Goal: Task Accomplishment & Management: Use online tool/utility

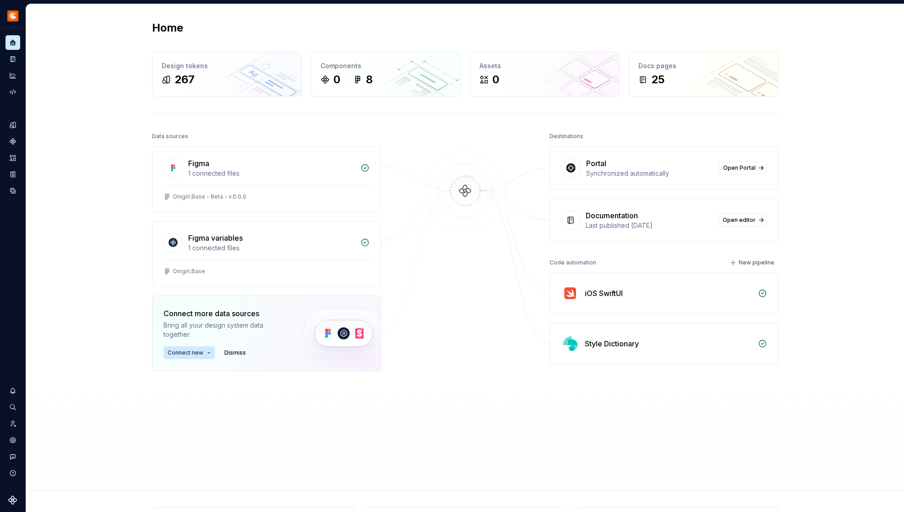
click at [640, 352] on div "Style Dictionary" at bounding box center [664, 344] width 228 height 40
click at [707, 349] on div "Style Dictionary" at bounding box center [669, 343] width 168 height 11
click at [759, 349] on div "Style Dictionary" at bounding box center [664, 344] width 228 height 40
click at [593, 349] on div "Style Dictionary" at bounding box center [664, 344] width 228 height 40
click at [722, 303] on div "iOS SwiftUI" at bounding box center [664, 293] width 228 height 40
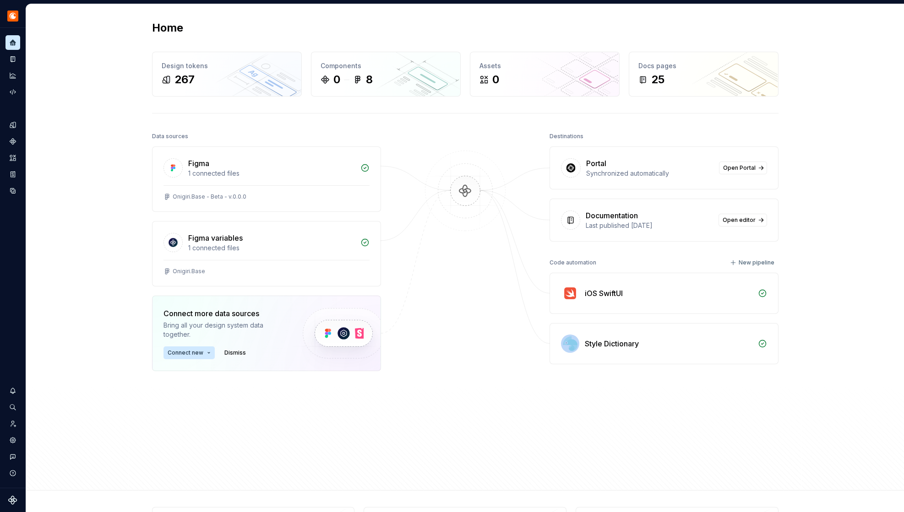
click at [722, 303] on div "iOS SwiftUI" at bounding box center [664, 293] width 228 height 40
click at [693, 349] on div "Style Dictionary" at bounding box center [664, 344] width 228 height 40
click at [10, 86] on div "Code automation" at bounding box center [12, 92] width 15 height 15
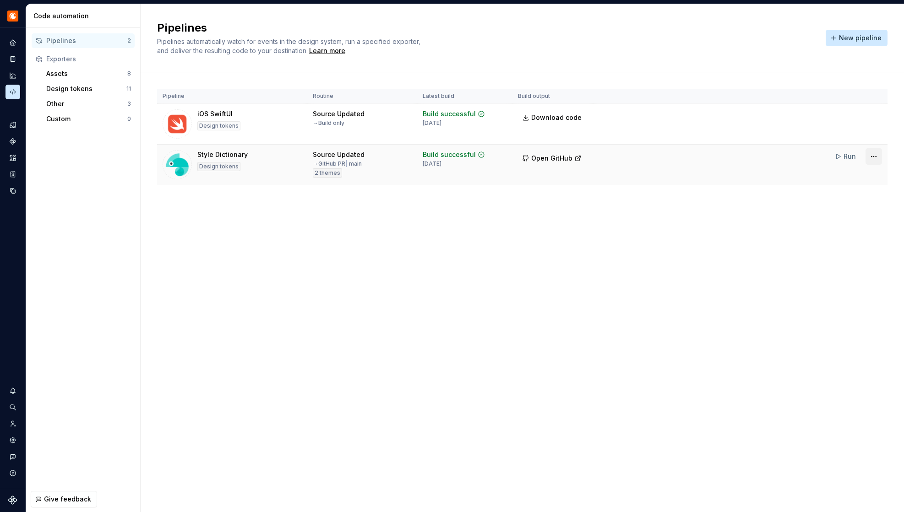
click at [874, 156] on html "Onigiri (Alpha) Design system data Code automation Pipelines 2 Exporters Assets…" at bounding box center [452, 256] width 904 height 512
click at [849, 177] on div "Edit pipeline" at bounding box center [840, 176] width 78 height 9
click at [558, 156] on span "Open GitHub" at bounding box center [551, 158] width 41 height 9
